Goal: Transaction & Acquisition: Purchase product/service

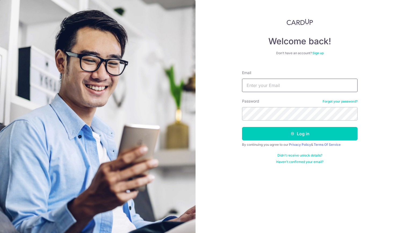
type input "[EMAIL_ADDRESS][DOMAIN_NAME]"
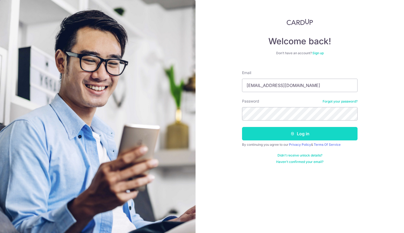
click at [246, 135] on button "Log in" at bounding box center [299, 133] width 115 height 13
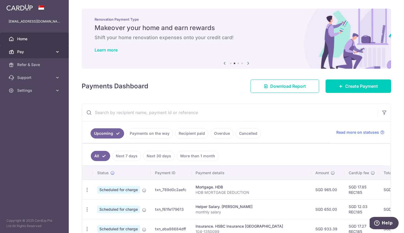
click at [23, 52] on span "Pay" at bounding box center [34, 51] width 35 height 5
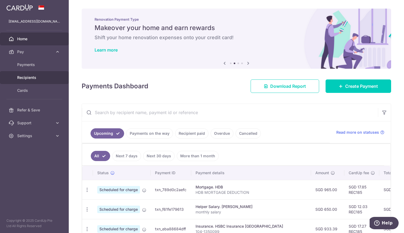
click at [20, 78] on span "Recipients" at bounding box center [34, 77] width 35 height 5
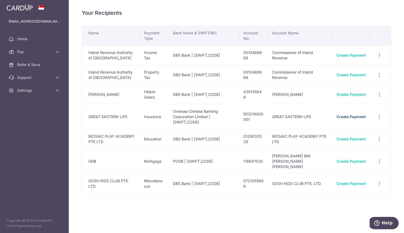
click at [343, 114] on link "Create Payment" at bounding box center [350, 116] width 29 height 5
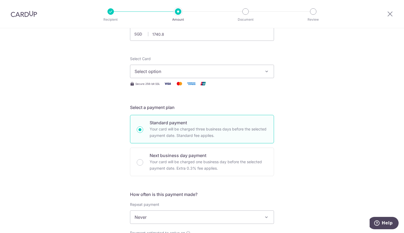
scroll to position [45, 0]
type input "1,740.80"
click at [194, 66] on button "Select option" at bounding box center [202, 70] width 144 height 13
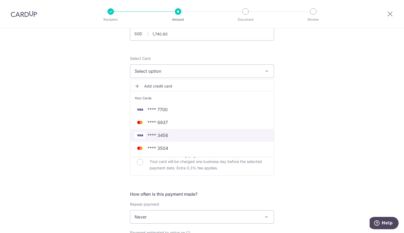
click at [173, 138] on link "**** 3456" at bounding box center [201, 135] width 143 height 13
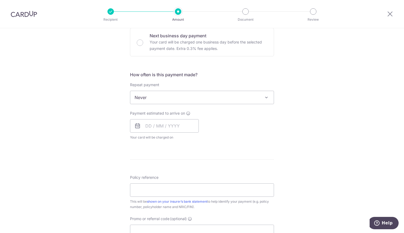
scroll to position [164, 0]
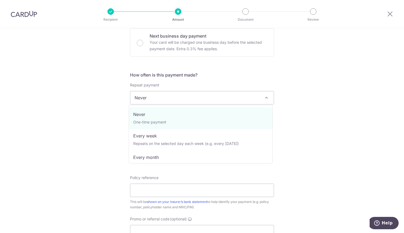
click at [155, 98] on span "Never" at bounding box center [201, 97] width 143 height 13
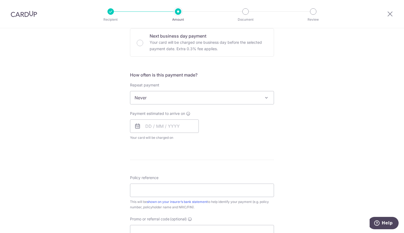
click at [155, 98] on span "Never" at bounding box center [201, 97] width 143 height 13
click at [150, 228] on input "Promo or referral code (optional)" at bounding box center [202, 231] width 144 height 13
paste input "OFF225"
type input "OFF225"
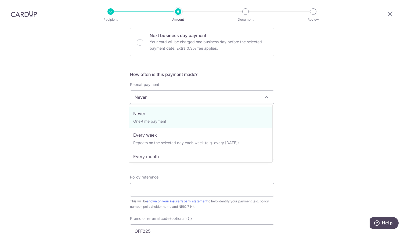
click at [156, 98] on span "Never" at bounding box center [201, 97] width 143 height 13
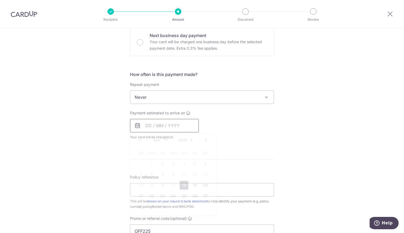
click at [147, 120] on input "text" at bounding box center [164, 125] width 69 height 13
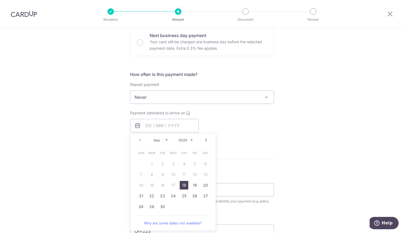
click at [181, 185] on link "18" at bounding box center [183, 185] width 9 height 9
type input "18/09/2025"
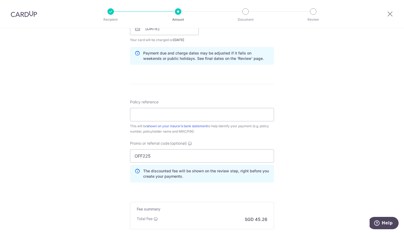
scroll to position [261, 0]
click at [210, 112] on input "Policy reference" at bounding box center [202, 114] width 144 height 13
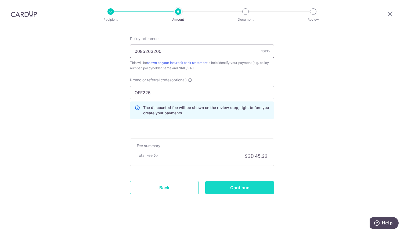
type input "0085263200"
click at [229, 188] on input "Continue" at bounding box center [239, 187] width 69 height 13
type input "Create Schedule"
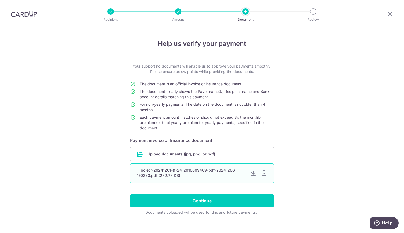
click at [178, 171] on div "1) polecr-20241201-tf-2412010009469-pdf-20241206-150233.pdf (282.78 KB)" at bounding box center [191, 172] width 109 height 11
click at [171, 173] on div "1) polecr-20241201-tf-2412010009469-pdf-20241206-150233.pdf (282.78 KB)" at bounding box center [191, 172] width 109 height 11
click at [263, 171] on div at bounding box center [264, 173] width 6 height 6
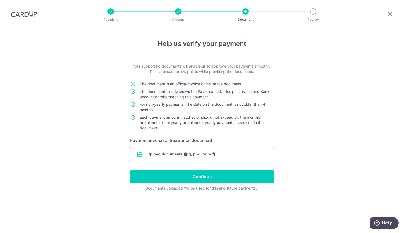
click at [180, 152] on input "file" at bounding box center [201, 154] width 143 height 14
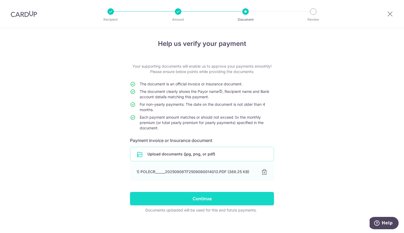
click at [159, 193] on input "Continue" at bounding box center [202, 198] width 144 height 13
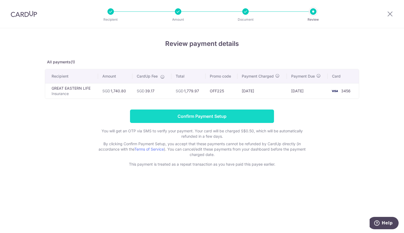
click at [169, 119] on input "Confirm Payment Setup" at bounding box center [202, 115] width 144 height 13
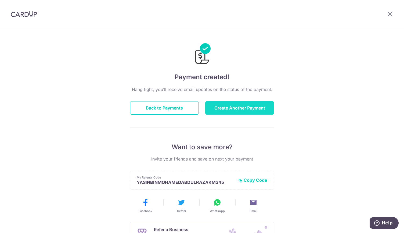
click at [240, 112] on button "Create Another Payment" at bounding box center [239, 107] width 69 height 13
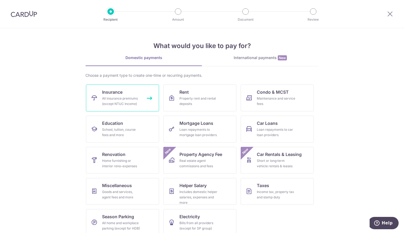
drag, startPoint x: 0, startPoint y: 0, endPoint x: 111, endPoint y: 100, distance: 149.0
click at [111, 100] on div "All insurance premiums (except NTUC Income)" at bounding box center [121, 101] width 39 height 11
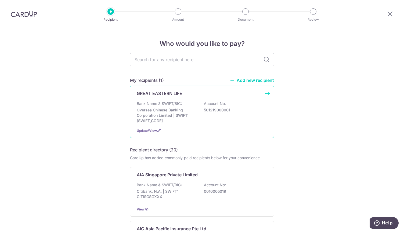
click at [161, 109] on p "Oversea Chinese Banking Corporation Limited | SWIFT: OCBCSGSGXXX" at bounding box center [167, 115] width 60 height 16
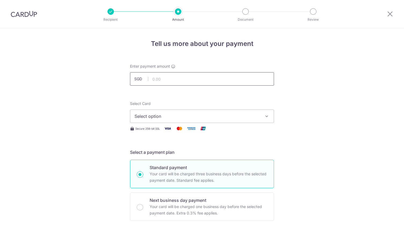
click at [167, 77] on input "text" at bounding box center [202, 78] width 144 height 13
drag, startPoint x: 192, startPoint y: 122, endPoint x: 74, endPoint y: 16, distance: 159.0
click at [74, 16] on div "Recipient Amount Document Review Tell us more about your payment Enter payment …" at bounding box center [202, 116] width 404 height 233
click at [25, 23] on div at bounding box center [24, 14] width 48 height 28
click at [18, 17] on img at bounding box center [24, 14] width 26 height 6
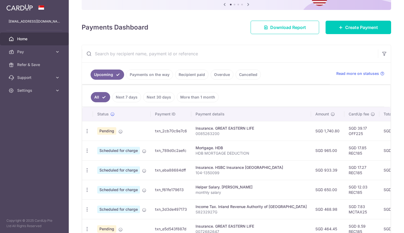
scroll to position [53, 0]
click at [212, 134] on p "0085263200" at bounding box center [250, 133] width 111 height 5
click at [107, 127] on span "Pending" at bounding box center [106, 131] width 19 height 8
click at [89, 130] on icon "button" at bounding box center [87, 131] width 6 height 6
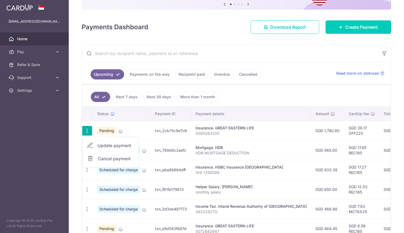
click at [190, 132] on td "txn_2cb70c9e7c6" at bounding box center [171, 131] width 41 height 20
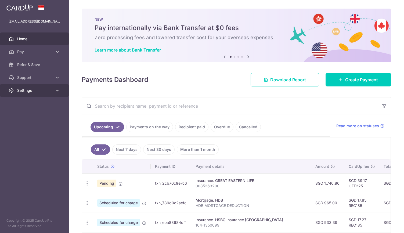
click at [17, 96] on link "Settings" at bounding box center [34, 90] width 69 height 13
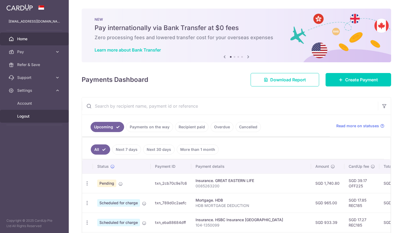
click at [18, 118] on span "Logout" at bounding box center [34, 115] width 35 height 5
